Goal: Information Seeking & Learning: Learn about a topic

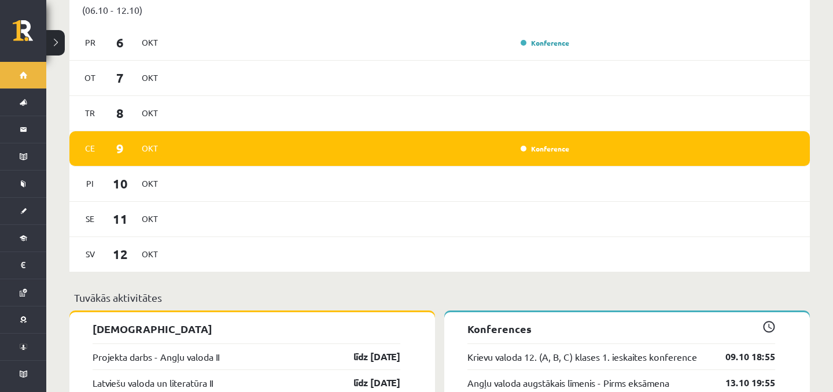
scroll to position [82, 0]
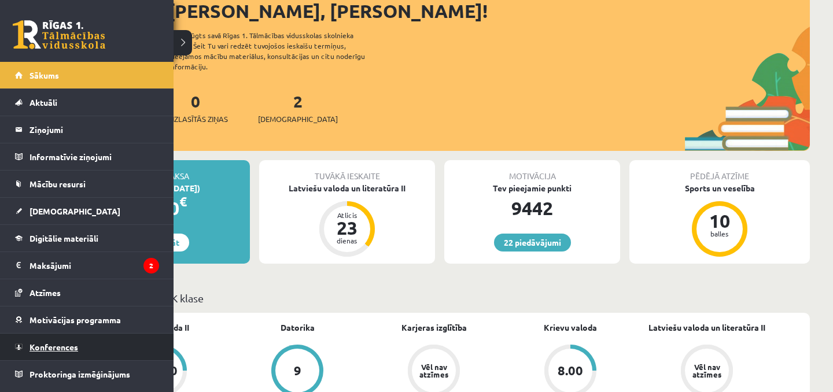
click at [58, 352] on link "Konferences" at bounding box center [87, 347] width 144 height 27
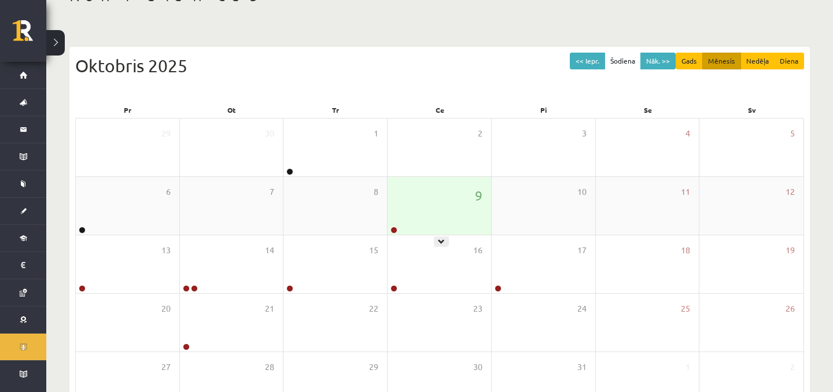
click at [436, 227] on div "9" at bounding box center [440, 206] width 104 height 58
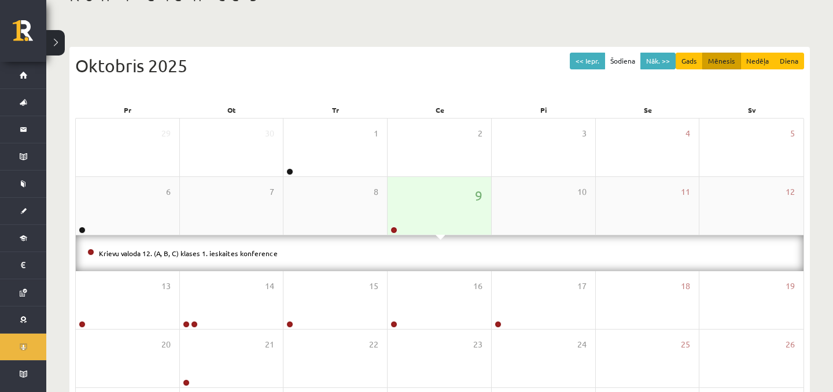
click at [436, 227] on div "9" at bounding box center [440, 206] width 104 height 58
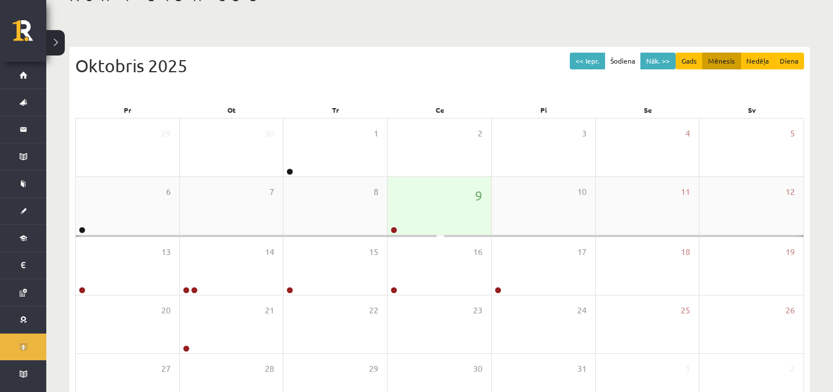
click at [436, 227] on div "9" at bounding box center [440, 206] width 104 height 58
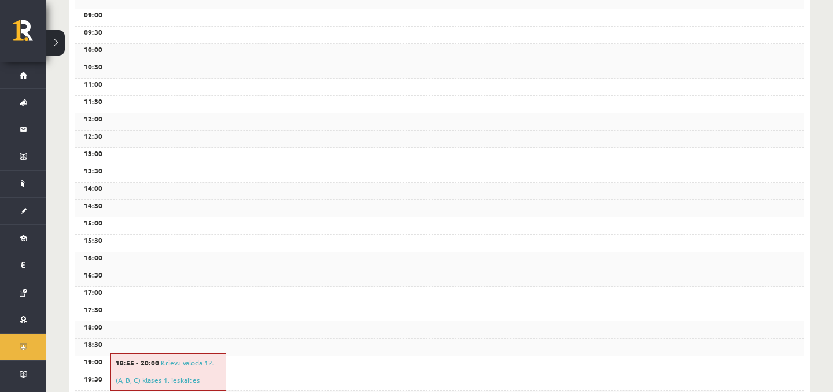
scroll to position [423, 0]
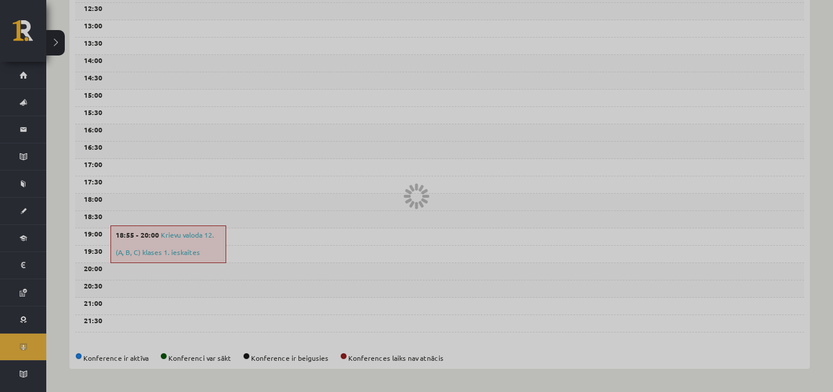
scroll to position [82, 0]
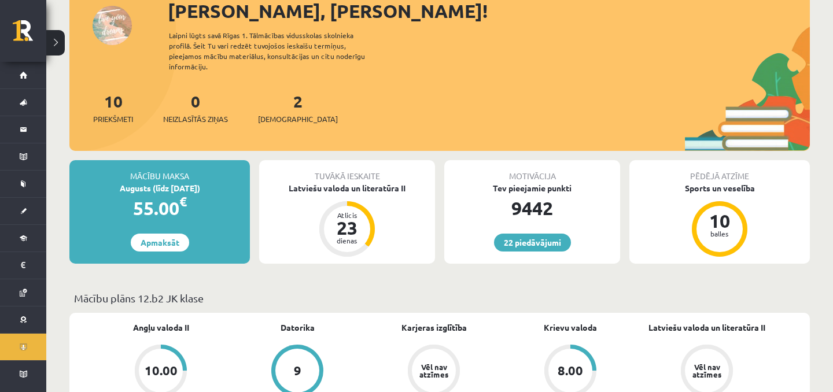
click at [418, 290] on p "Mācību plāns 12.b2 JK klase" at bounding box center [439, 298] width 731 height 16
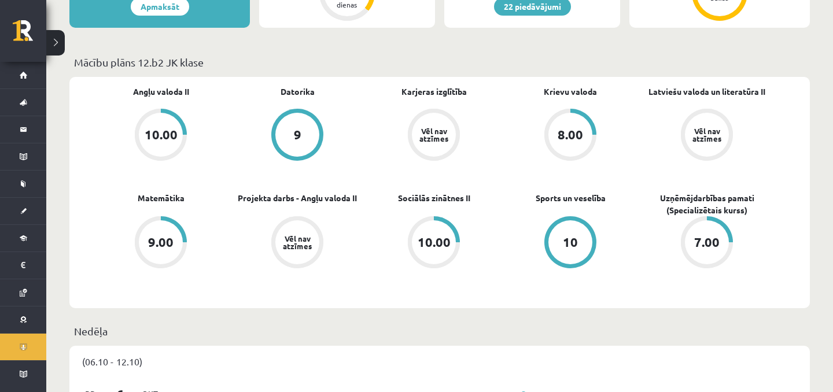
scroll to position [315, 0]
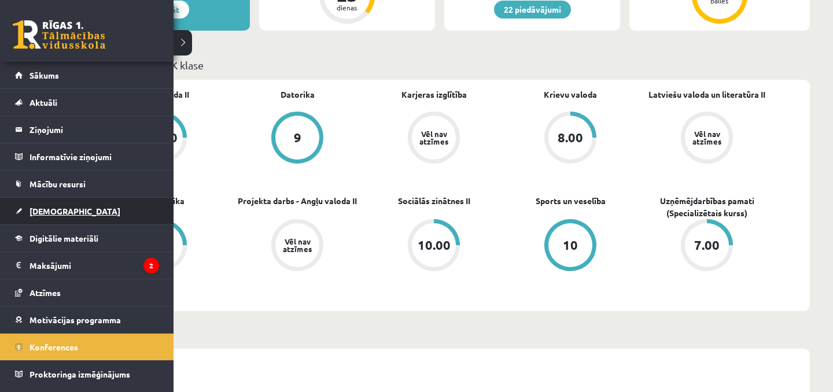
click at [43, 213] on span "[DEMOGRAPHIC_DATA]" at bounding box center [75, 211] width 91 height 10
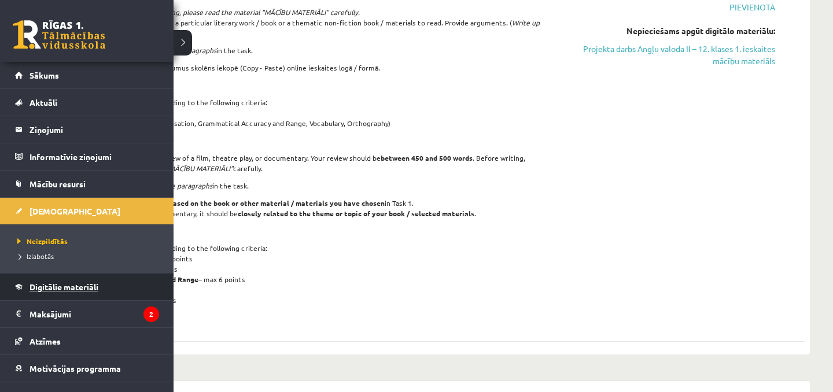
scroll to position [44, 0]
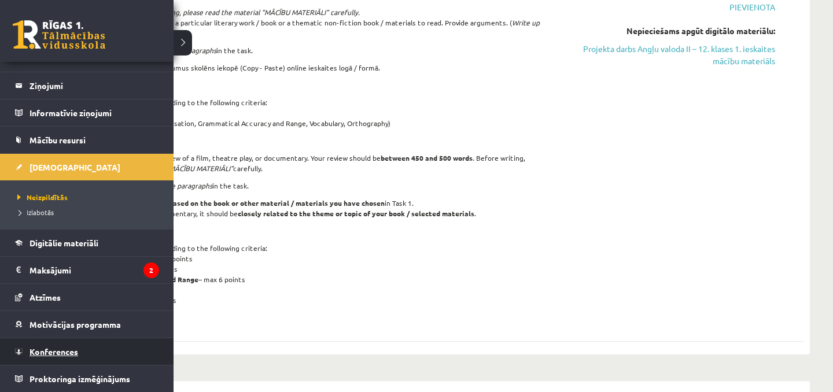
click at [51, 354] on span "Konferences" at bounding box center [54, 352] width 49 height 10
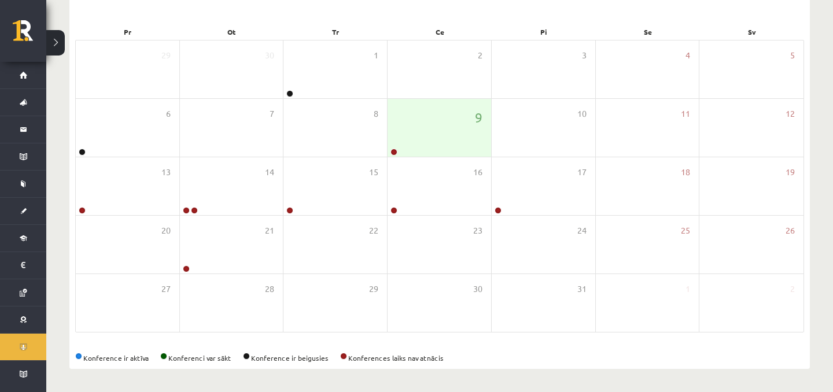
scroll to position [160, 0]
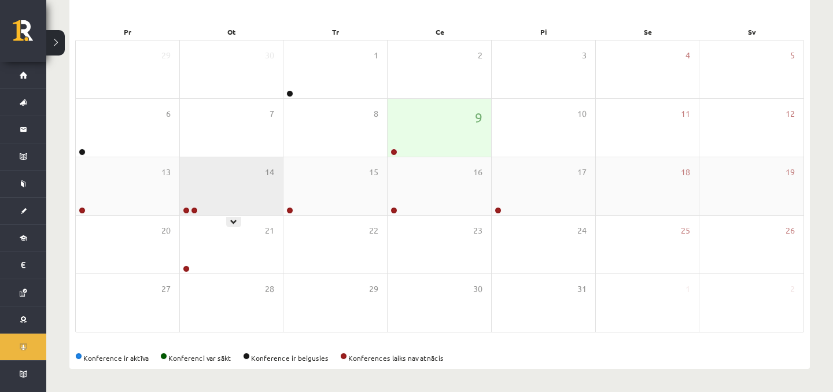
click at [209, 183] on div "14" at bounding box center [232, 186] width 104 height 58
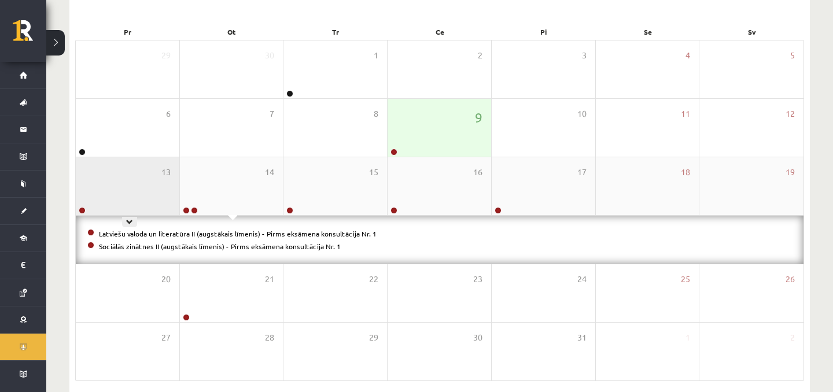
click at [124, 188] on div "13" at bounding box center [128, 186] width 104 height 58
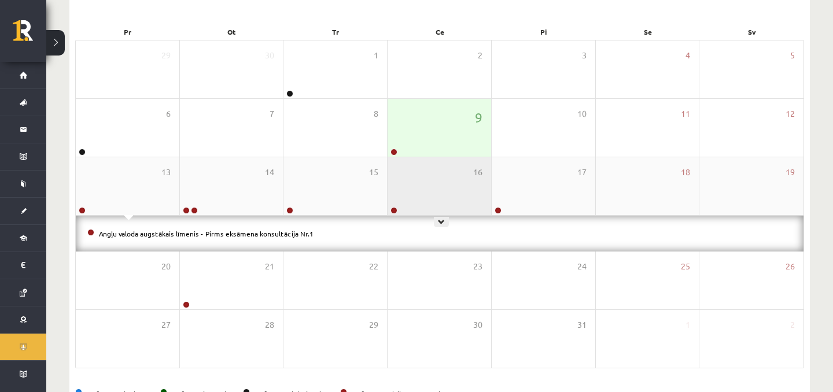
click at [410, 192] on div "16" at bounding box center [440, 186] width 104 height 58
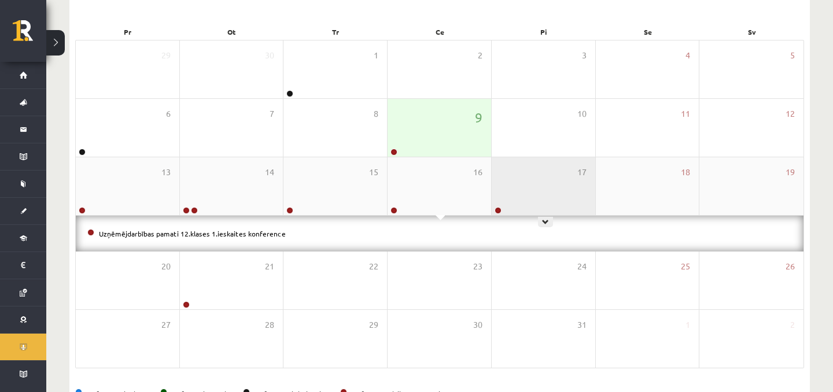
click at [558, 182] on div "17" at bounding box center [544, 186] width 104 height 58
click at [558, 183] on div "17" at bounding box center [544, 186] width 104 height 58
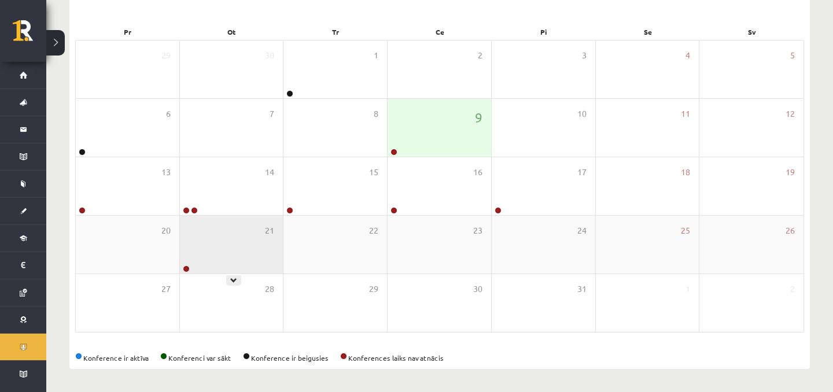
click at [240, 248] on div "21" at bounding box center [232, 245] width 104 height 58
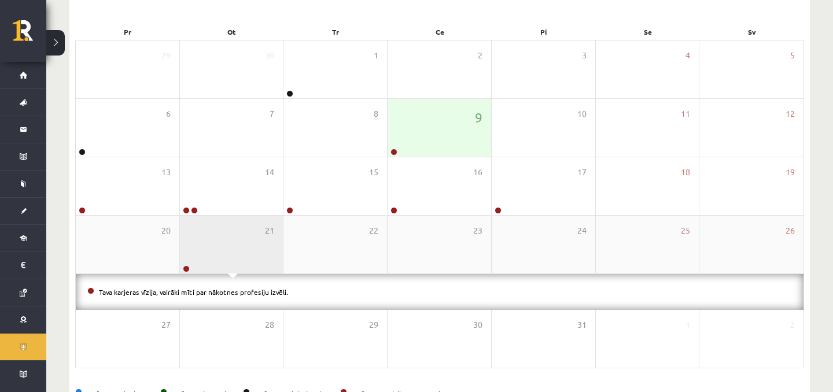
click at [241, 248] on div "21" at bounding box center [232, 245] width 104 height 58
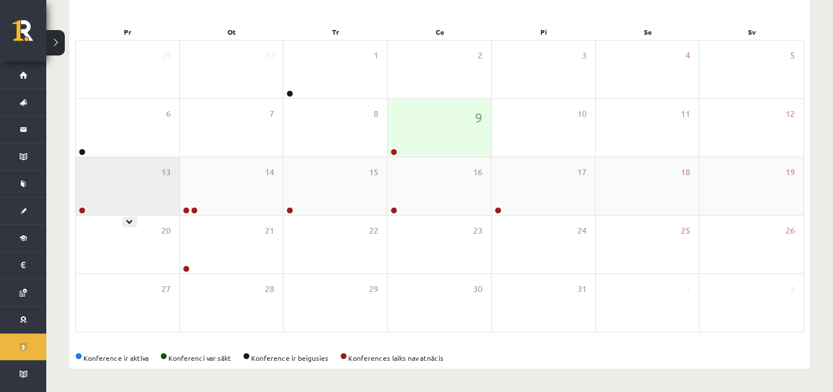
click at [97, 181] on div "13" at bounding box center [128, 186] width 104 height 58
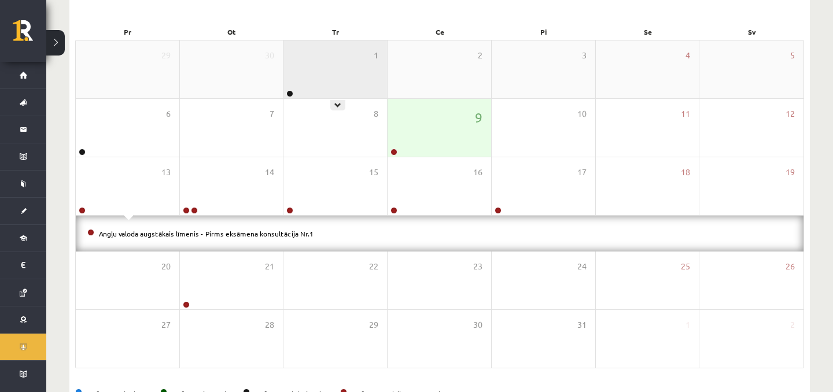
click at [297, 82] on div "1" at bounding box center [336, 70] width 104 height 58
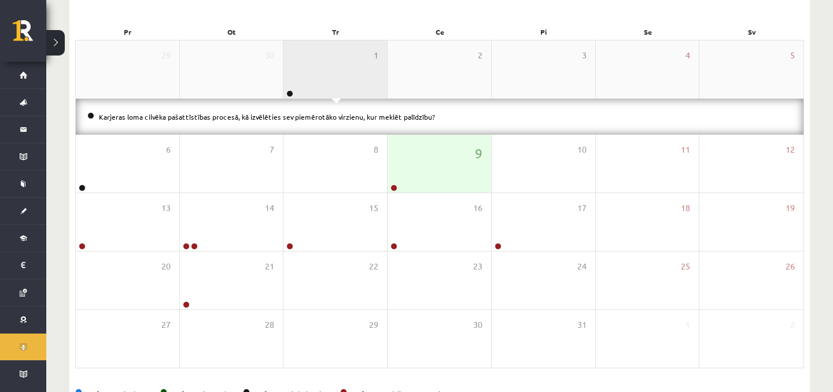
click at [297, 82] on div "1" at bounding box center [336, 70] width 104 height 58
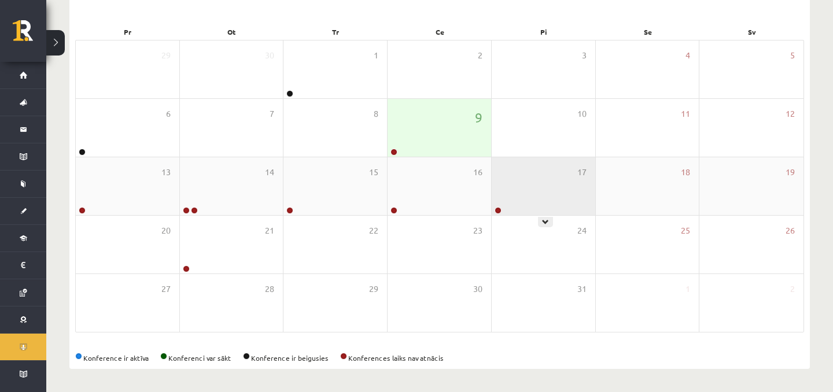
click at [537, 180] on div "17" at bounding box center [544, 186] width 104 height 58
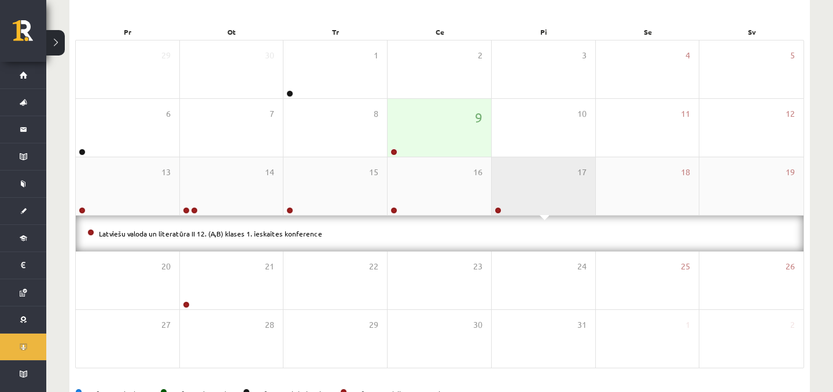
click at [537, 180] on div "17" at bounding box center [544, 186] width 104 height 58
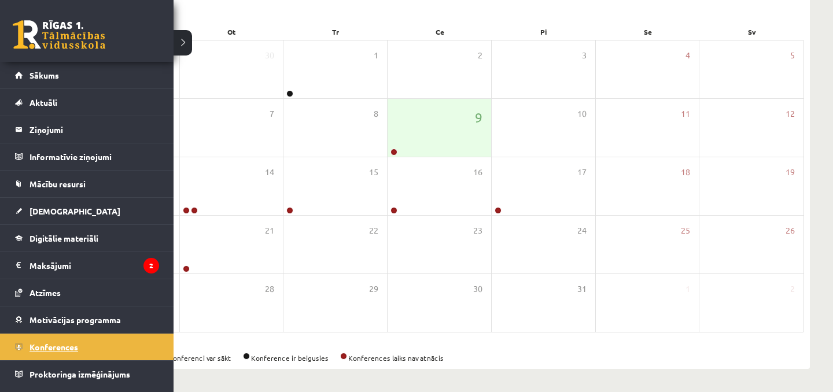
click at [36, 346] on span "Konferences" at bounding box center [54, 347] width 49 height 10
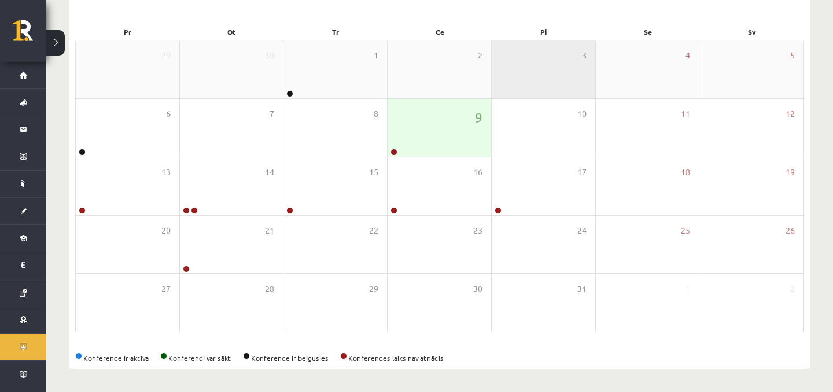
scroll to position [0, 0]
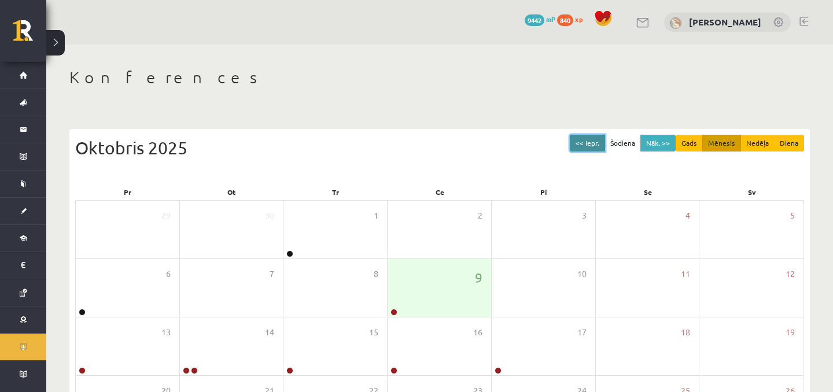
click at [586, 135] on button "<< Iepr." at bounding box center [587, 143] width 35 height 17
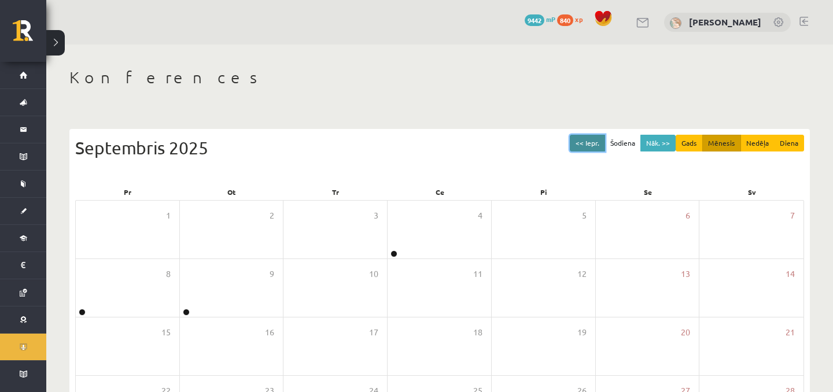
click at [586, 135] on button "<< Iepr." at bounding box center [587, 143] width 35 height 17
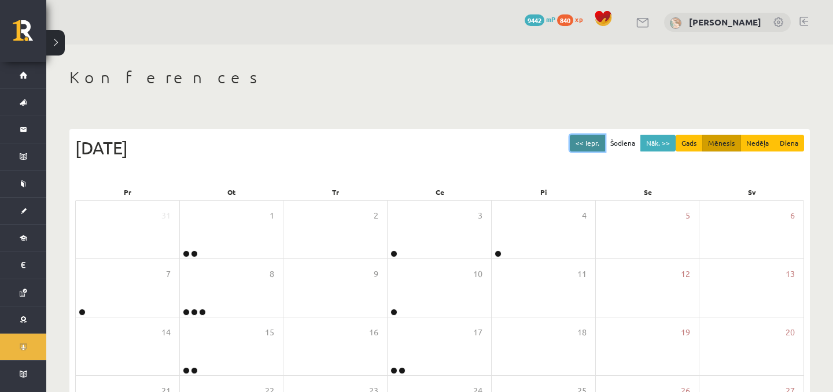
click at [586, 135] on button "<< Iepr." at bounding box center [587, 143] width 35 height 17
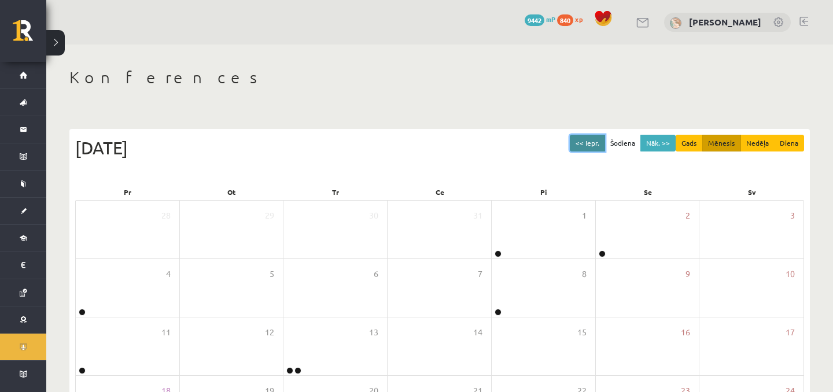
click at [586, 135] on button "<< Iepr." at bounding box center [587, 143] width 35 height 17
click at [656, 141] on button "Nāk. >>" at bounding box center [658, 143] width 35 height 17
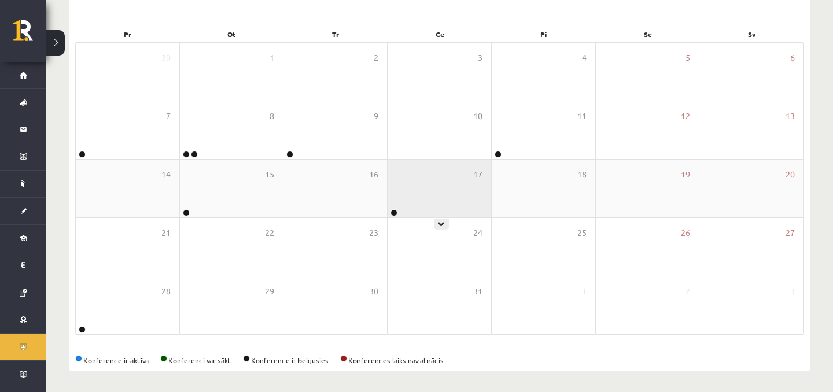
scroll to position [160, 0]
click at [442, 200] on div "17" at bounding box center [440, 186] width 104 height 58
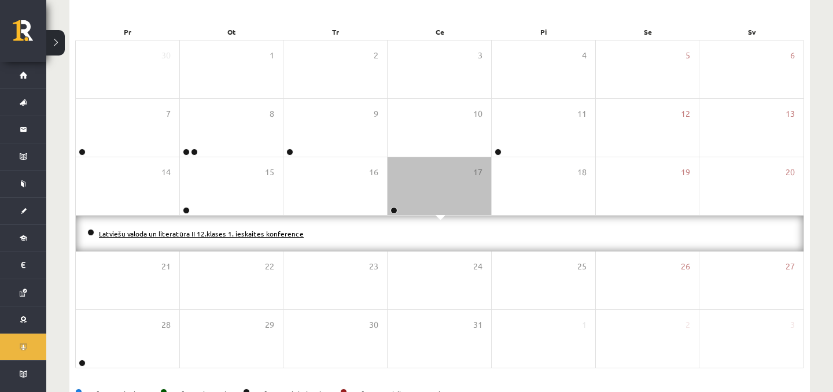
click at [237, 234] on link "Latviešu valoda un literatūra II 12.klases 1. ieskaites konference" at bounding box center [201, 233] width 205 height 9
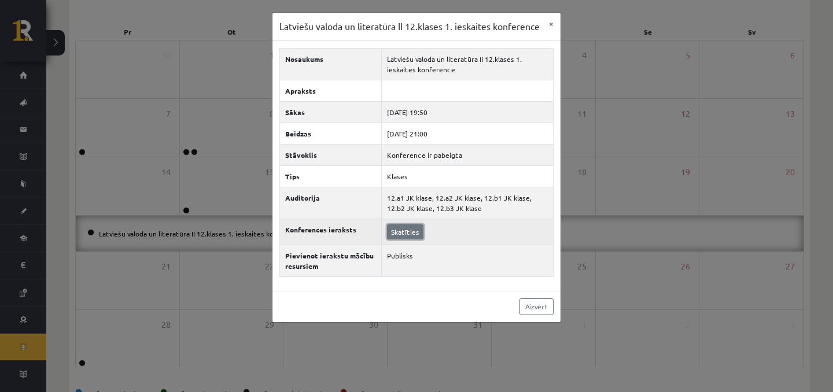
click at [410, 230] on link "Skatīties" at bounding box center [405, 232] width 36 height 15
